Goal: Information Seeking & Learning: Find specific fact

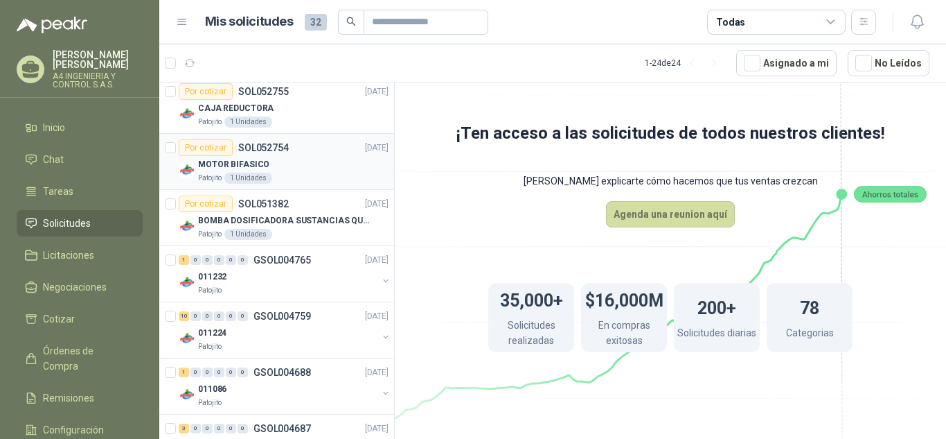
scroll to position [1132, 0]
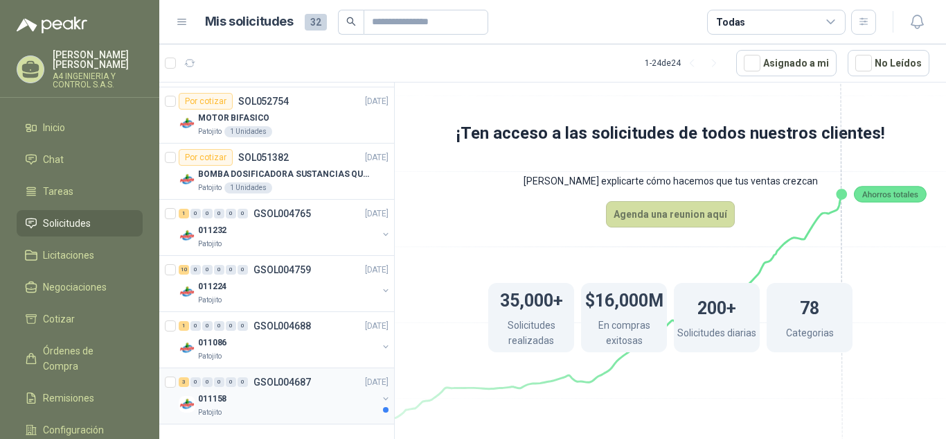
click at [292, 377] on p "GSOL004687" at bounding box center [283, 382] width 58 height 10
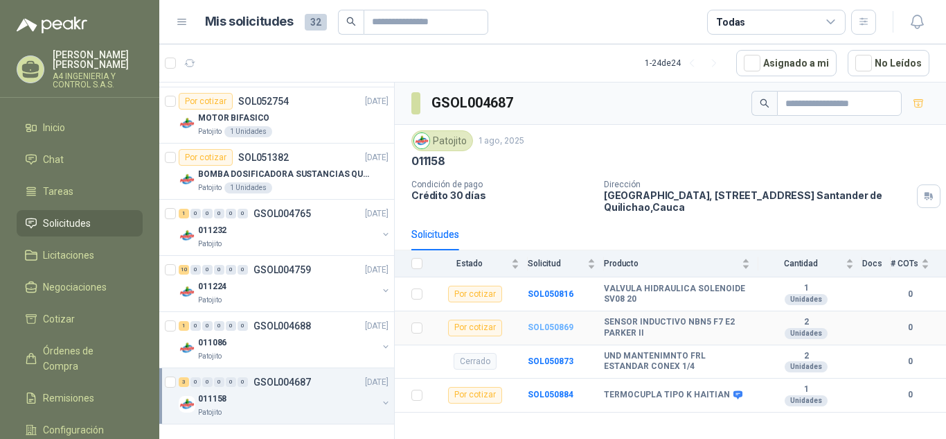
click at [547, 328] on b "SOL050869" at bounding box center [551, 327] width 46 height 10
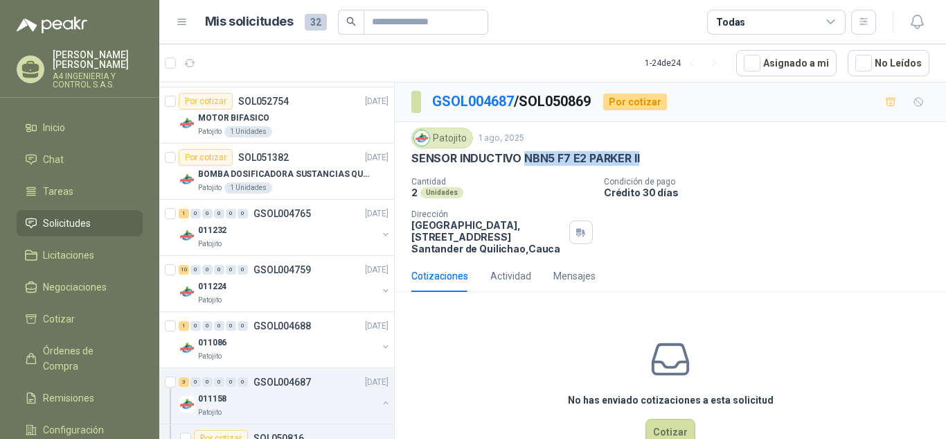
drag, startPoint x: 524, startPoint y: 161, endPoint x: 648, endPoint y: 158, distance: 124.0
click at [648, 158] on div "SENSOR INDUCTIVO NBN5 F7 E2 PARKER II" at bounding box center [671, 158] width 518 height 15
click at [635, 158] on p "SENSOR INDUCTIVO NBN5 F7 E2 PARKER II" at bounding box center [526, 158] width 228 height 15
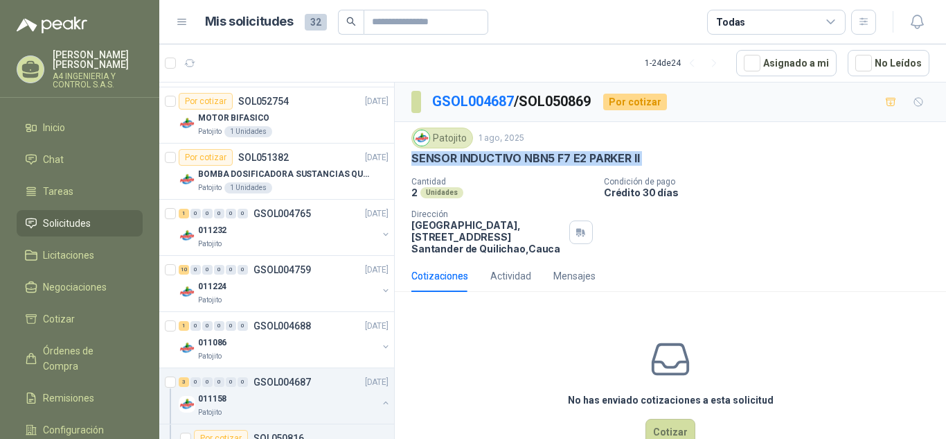
copy p "SENSOR INDUCTIVO NBN5 F7 E2 PARKER II"
click at [479, 107] on link "GSOL004687" at bounding box center [473, 101] width 82 height 17
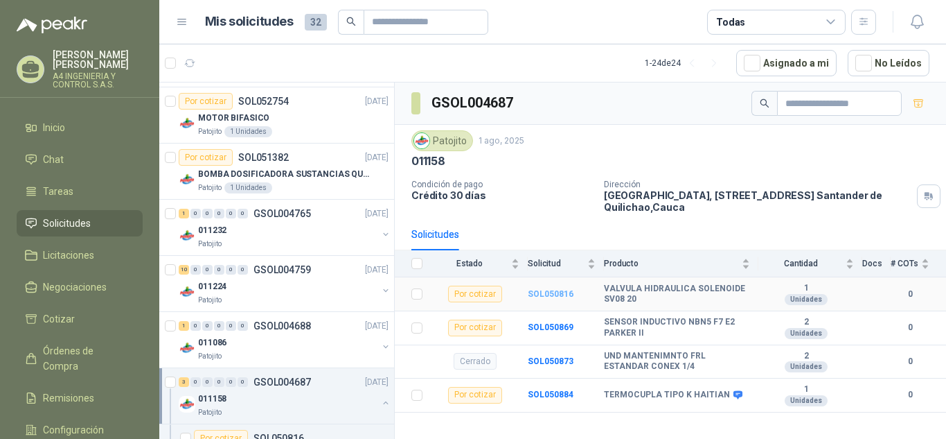
click at [553, 294] on b "SOL050816" at bounding box center [551, 294] width 46 height 10
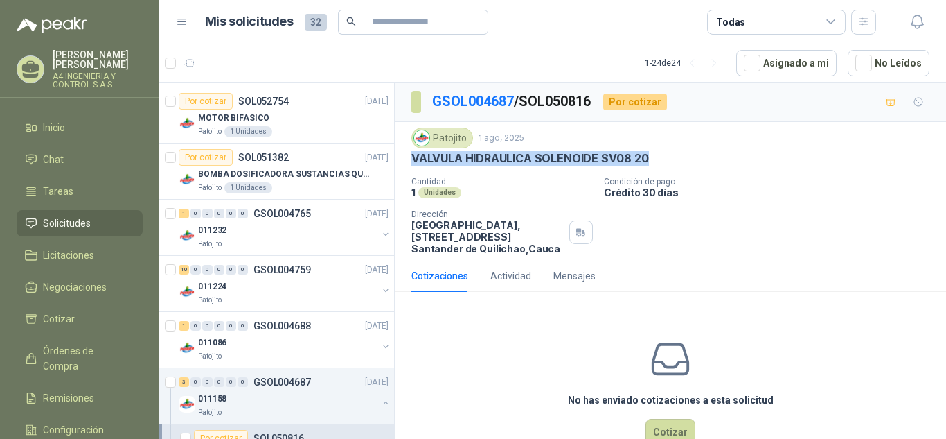
drag, startPoint x: 646, startPoint y: 156, endPoint x: 407, endPoint y: 167, distance: 239.3
click at [407, 167] on div "Patojito [DATE] VALVULA HIDRAULICA SOLENOIDE SV08 20 Cantidad 1 Unidades Condic…" at bounding box center [670, 191] width 551 height 138
copy p "VALVULA HIDRAULICA SOLENOIDE SV08 20"
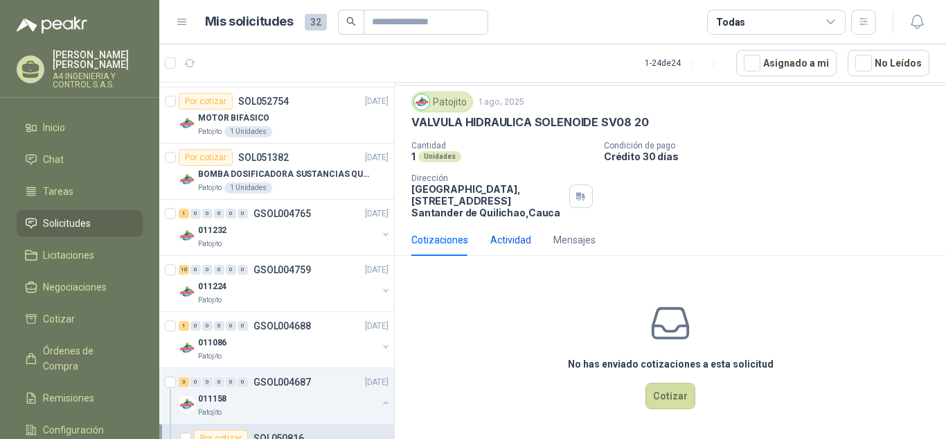
click at [521, 234] on div "Actividad" at bounding box center [511, 239] width 41 height 15
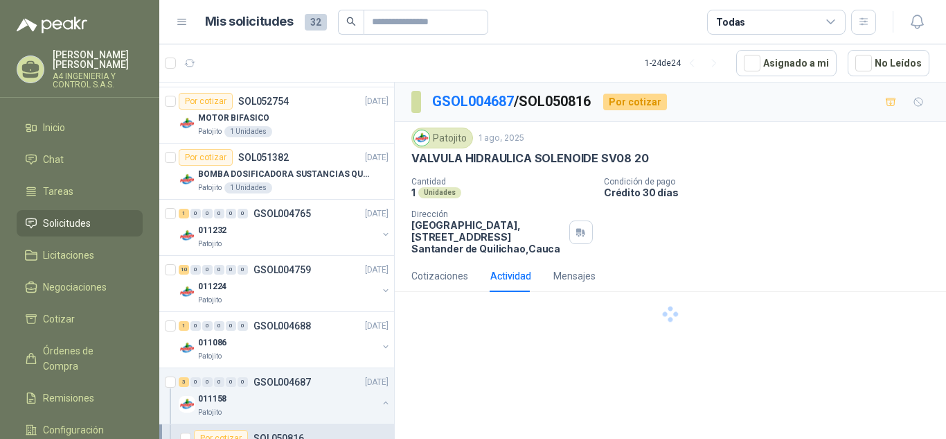
scroll to position [0, 0]
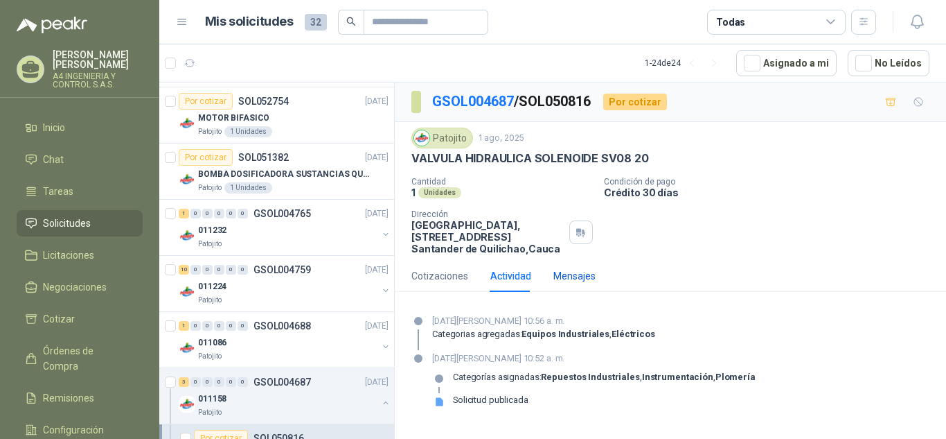
click at [562, 277] on div "Mensajes" at bounding box center [575, 275] width 42 height 15
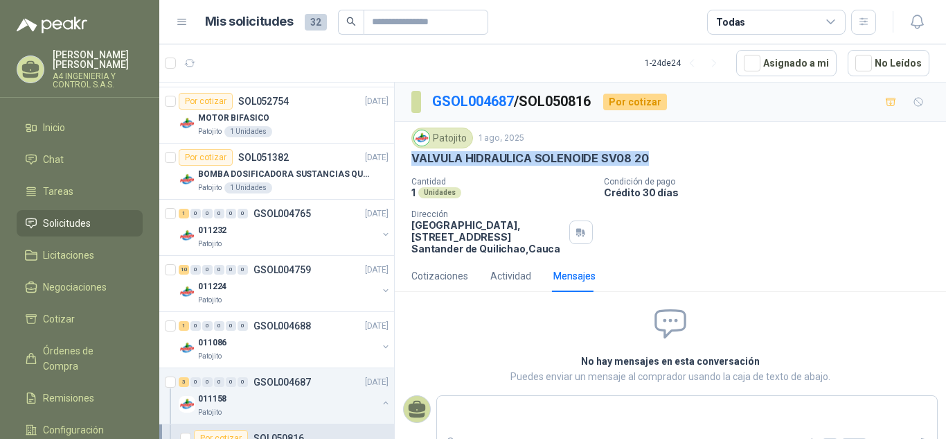
drag, startPoint x: 407, startPoint y: 154, endPoint x: 706, endPoint y: 164, distance: 299.5
click at [706, 164] on div "Patojito [DATE] VALVULA HIDRAULICA SOLENOIDE SV08 20 Cantidad 1 Unidades Condic…" at bounding box center [670, 191] width 551 height 138
click at [595, 156] on p "VALVULA HIDRAULICA SOLENOIDE SV08 20" at bounding box center [531, 158] width 238 height 15
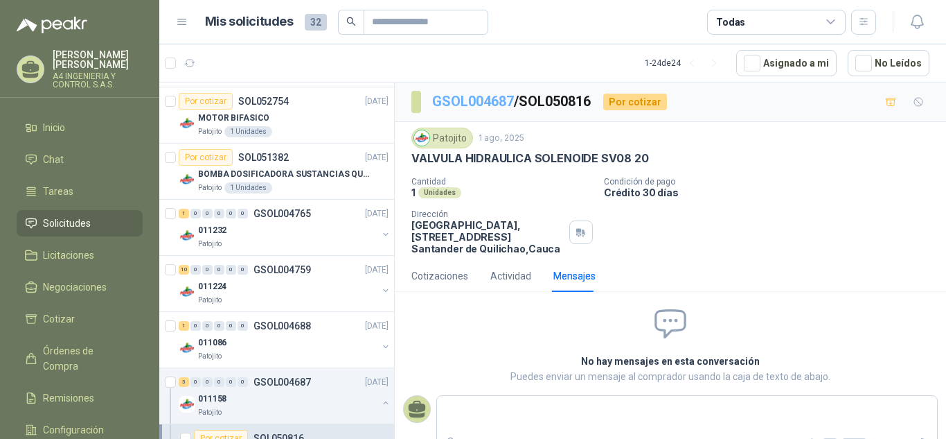
click at [457, 103] on link "GSOL004687" at bounding box center [473, 101] width 82 height 17
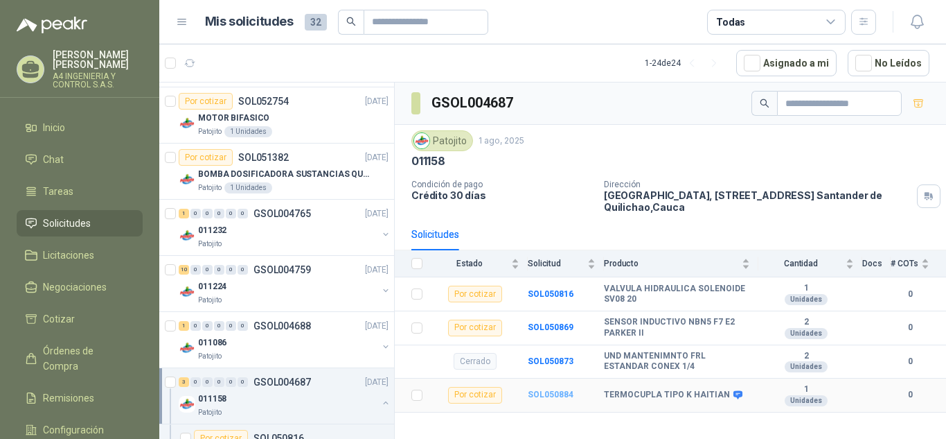
click at [537, 398] on b "SOL050884" at bounding box center [551, 394] width 46 height 10
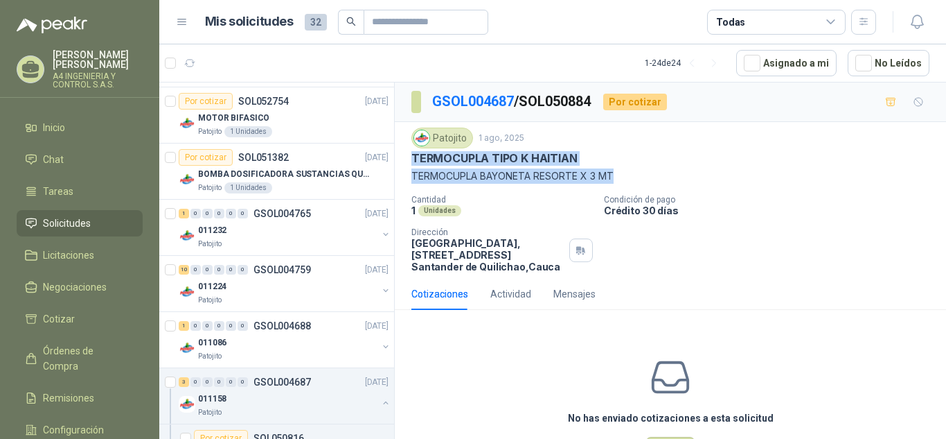
drag, startPoint x: 619, startPoint y: 172, endPoint x: 409, endPoint y: 158, distance: 209.7
click at [409, 158] on div "Patojito [DATE] TERMOCUPLA TIPO K HAITIAN [GEOGRAPHIC_DATA][MEDICAL_DATA] RESOR…" at bounding box center [670, 200] width 551 height 156
copy div "TERMOCUPLA TIPO K HAITIAN TERMOCUPLA [MEDICAL_DATA] RESORTE X 3 MT"
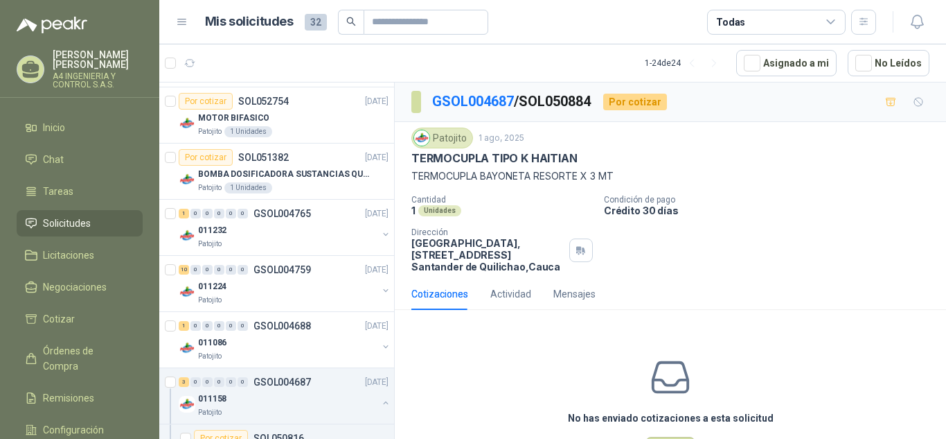
click at [804, 215] on p "Crédito 30 días" at bounding box center [772, 210] width 337 height 12
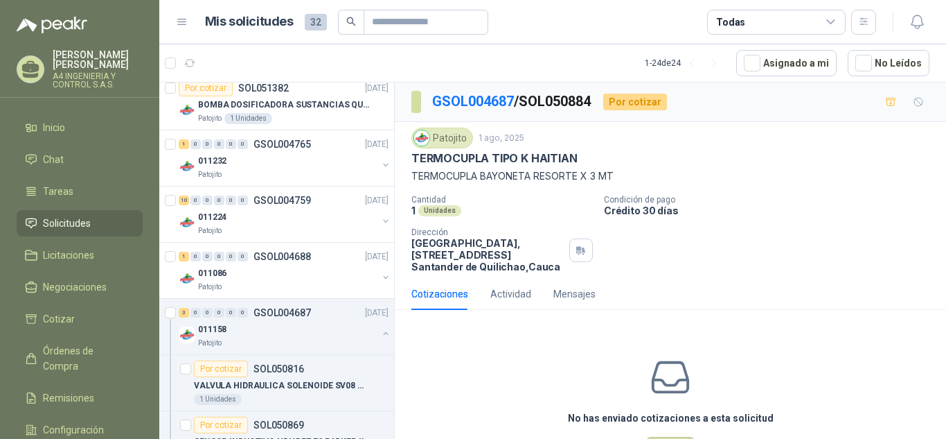
scroll to position [1340, 0]
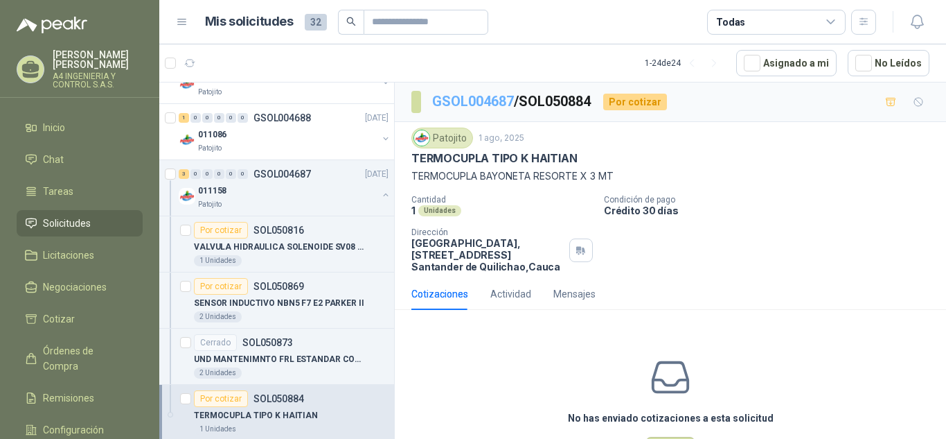
click at [486, 103] on link "GSOL004687" at bounding box center [473, 101] width 82 height 17
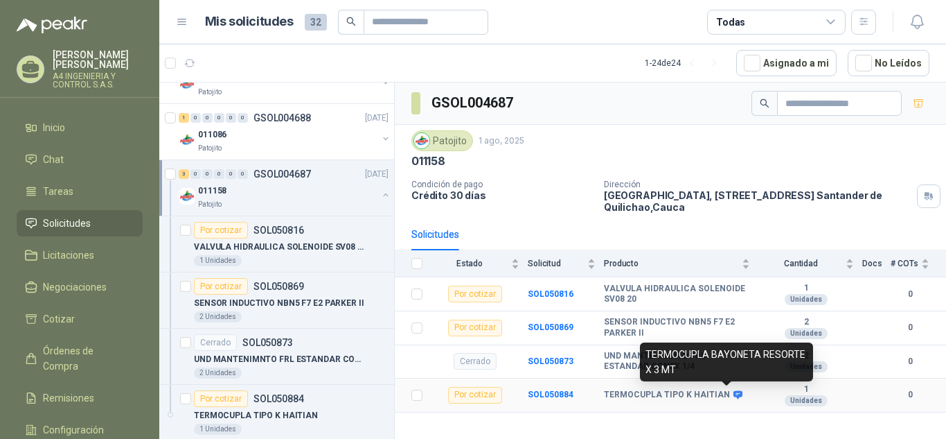
click at [734, 396] on icon at bounding box center [738, 395] width 9 height 8
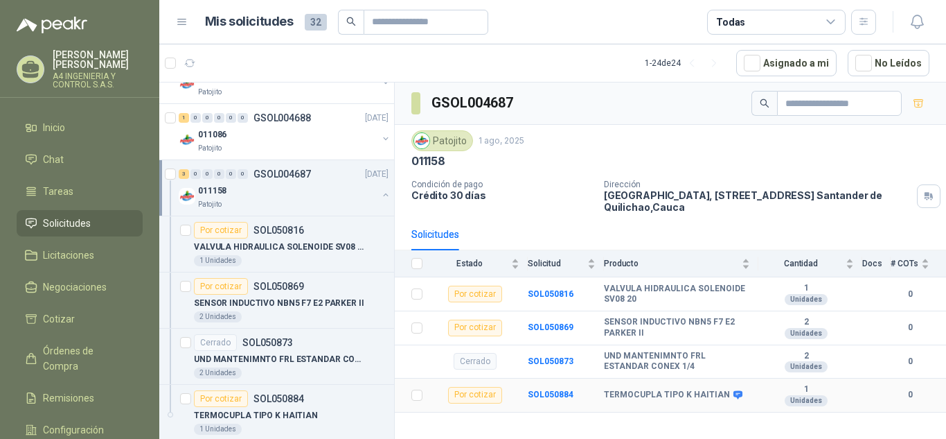
click at [666, 392] on b "TERMOCUPLA TIPO K HAITIAN" at bounding box center [667, 394] width 126 height 11
click at [537, 392] on b "SOL050884" at bounding box center [551, 394] width 46 height 10
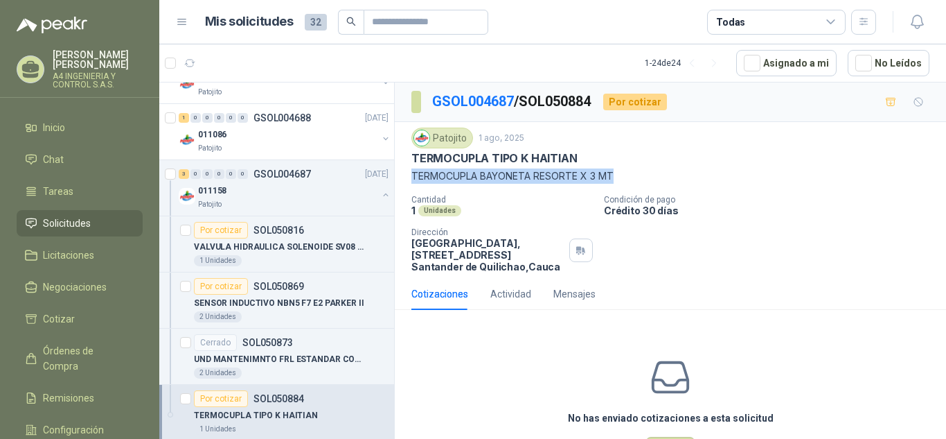
drag, startPoint x: 413, startPoint y: 179, endPoint x: 642, endPoint y: 186, distance: 229.4
click at [642, 186] on div "Patojito [DATE] TERMOCUPLA TIPO K HAITIAN [GEOGRAPHIC_DATA][MEDICAL_DATA] RESOR…" at bounding box center [671, 199] width 518 height 145
copy p "TERMOCUPLA BAYONETA RESORTE X 3 MT"
